Goal: Find specific page/section: Find specific page/section

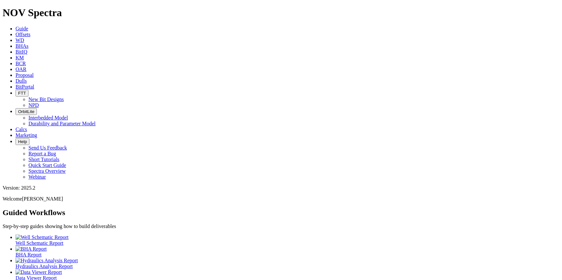
click at [27, 78] on span "Dulls" at bounding box center [21, 80] width 11 height 5
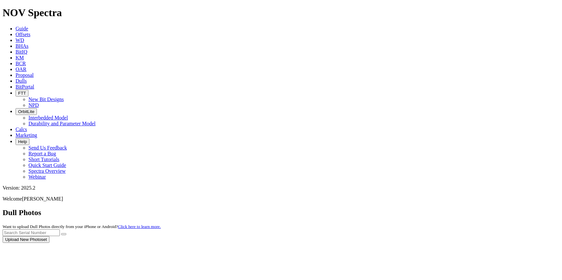
click at [434, 243] on div at bounding box center [281, 243] width 557 height 0
click at [60, 230] on input "text" at bounding box center [31, 233] width 57 height 7
paste input "A320358"
type input "A320358"
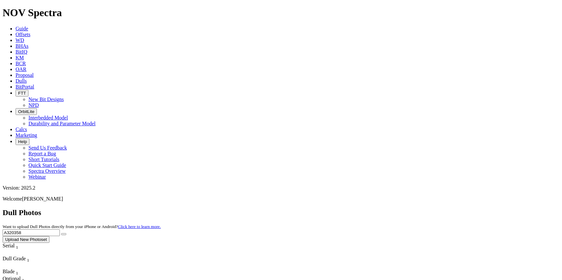
click at [66, 233] on button "submit" at bounding box center [63, 234] width 5 height 2
click at [60, 230] on input "A320358" at bounding box center [31, 233] width 57 height 7
